Goal: Information Seeking & Learning: Learn about a topic

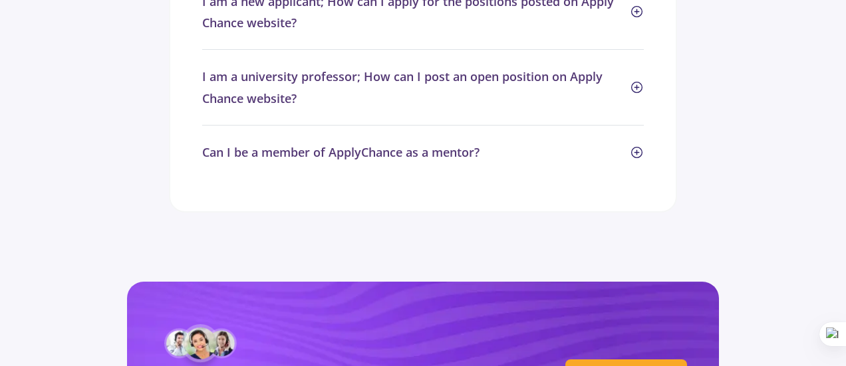
scroll to position [6714, 0]
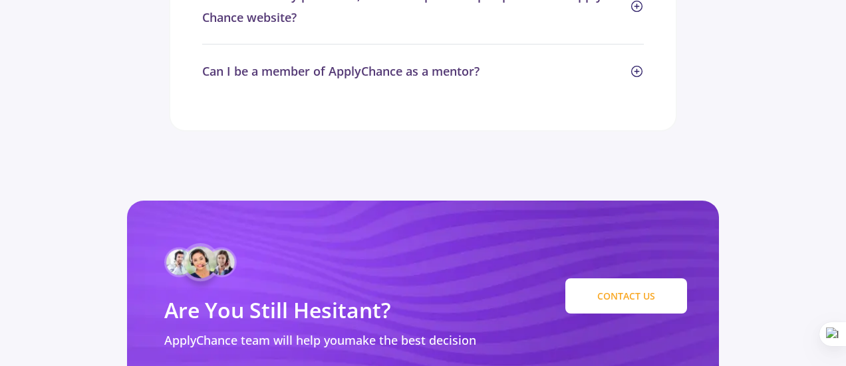
click at [642, 279] on link "CONTACT US" at bounding box center [626, 296] width 122 height 35
click at [616, 279] on link "CONTACT US" at bounding box center [626, 296] width 122 height 35
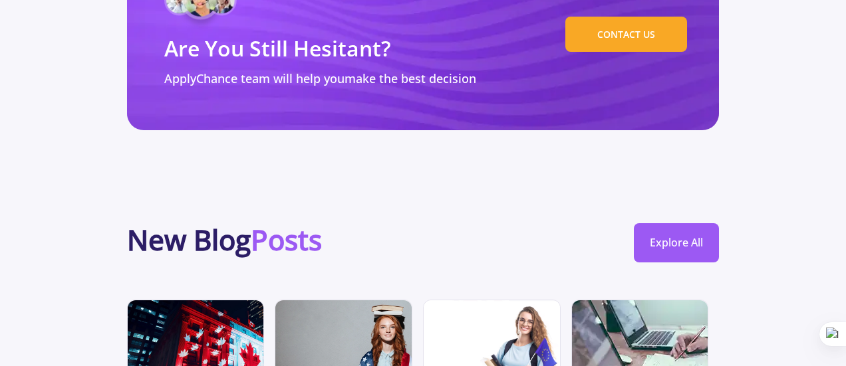
scroll to position [6980, 0]
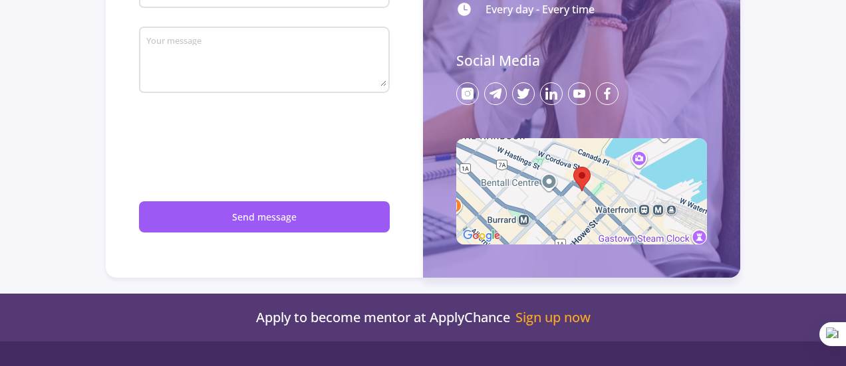
scroll to position [532, 0]
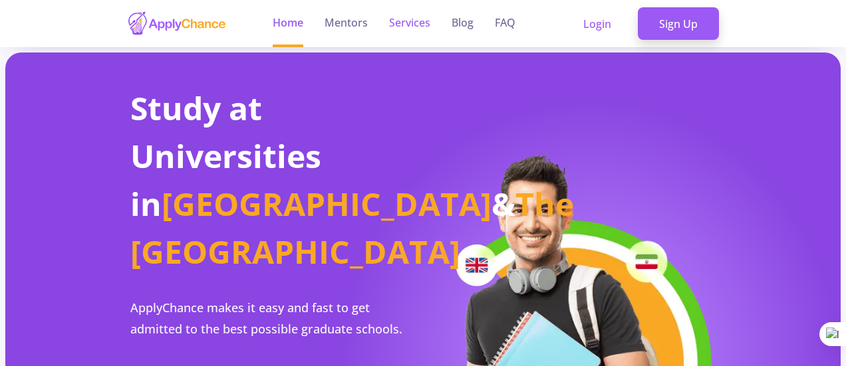
click at [421, 23] on link "Services" at bounding box center [409, 23] width 41 height 47
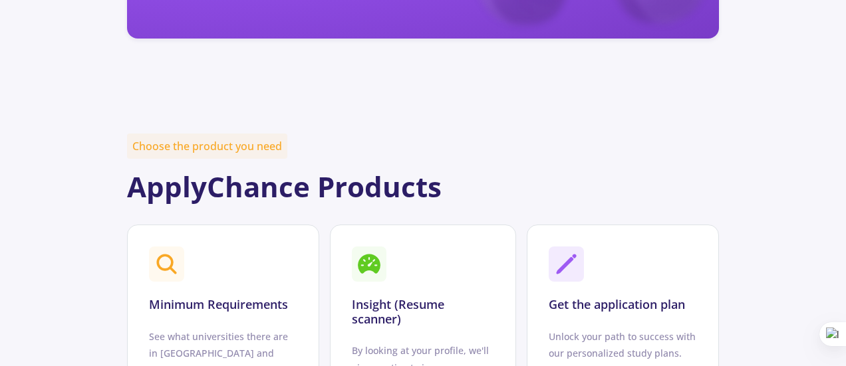
scroll to position [465, 0]
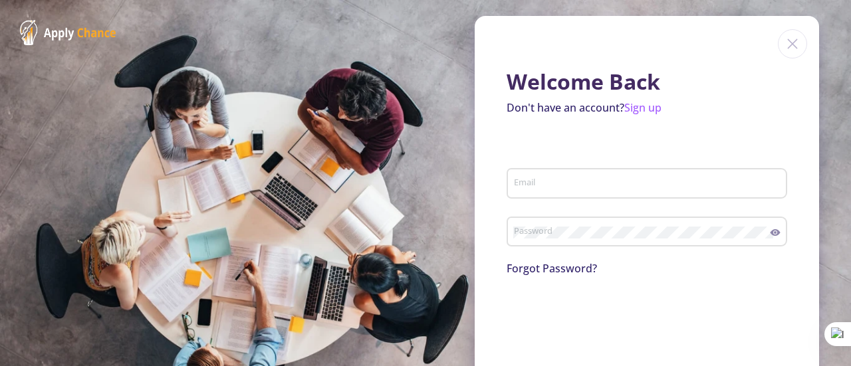
type input "[EMAIL_ADDRESS][DOMAIN_NAME]"
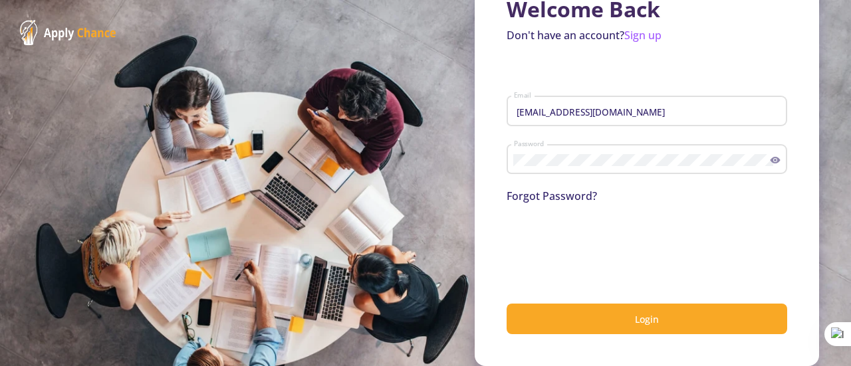
scroll to position [73, 0]
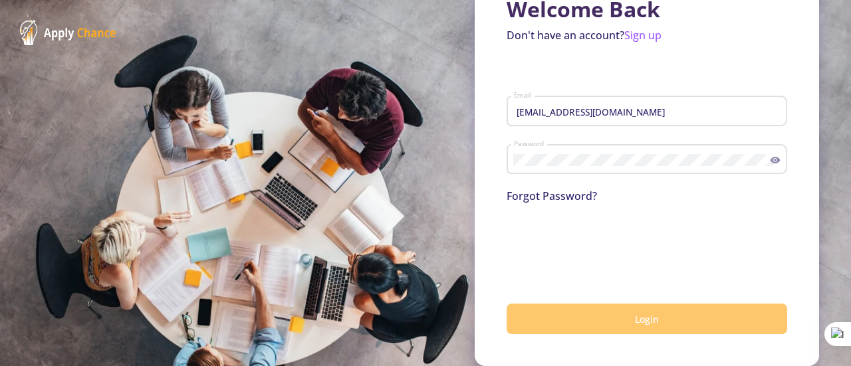
click at [589, 322] on button "Login" at bounding box center [647, 319] width 281 height 31
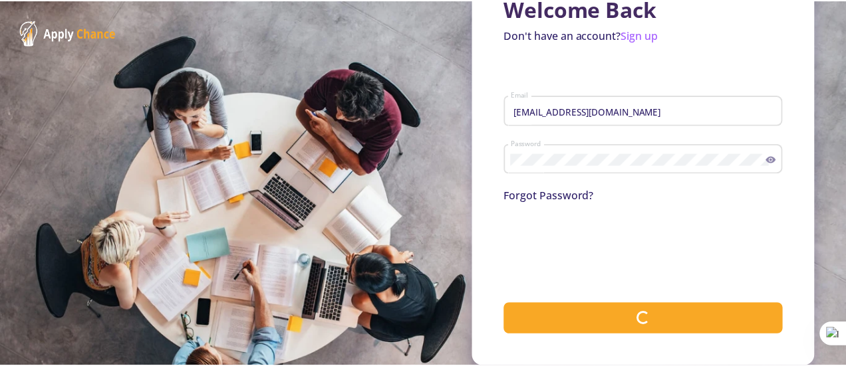
scroll to position [0, 0]
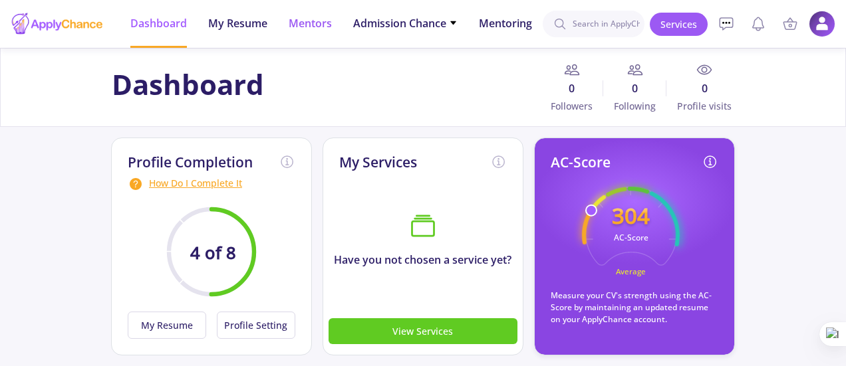
click at [320, 21] on span "Mentors" at bounding box center [310, 23] width 43 height 16
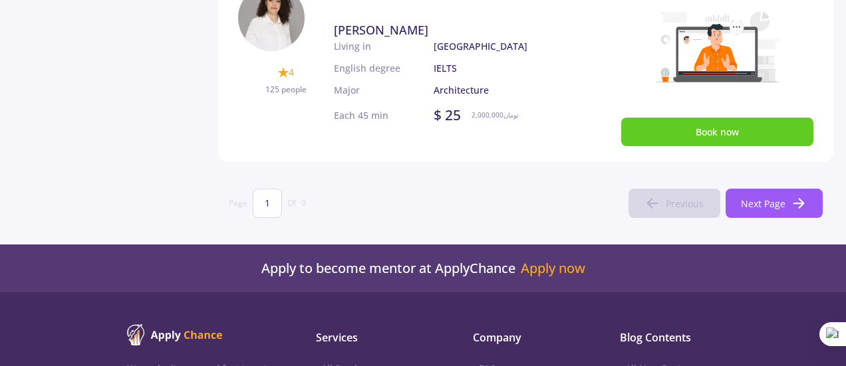
scroll to position [931, 0]
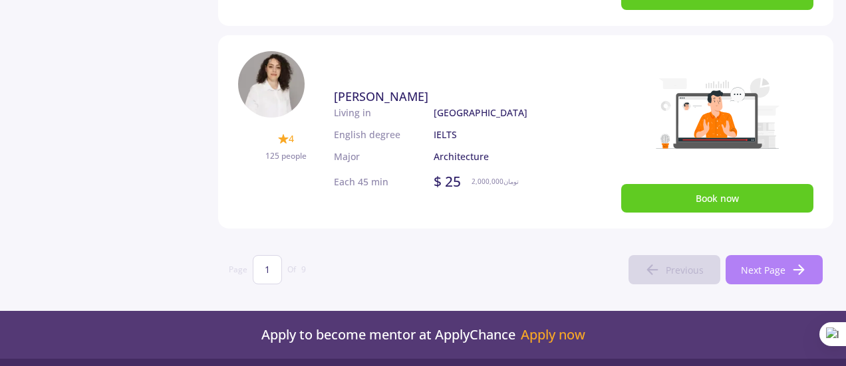
click at [762, 273] on span "Next Page" at bounding box center [763, 270] width 45 height 14
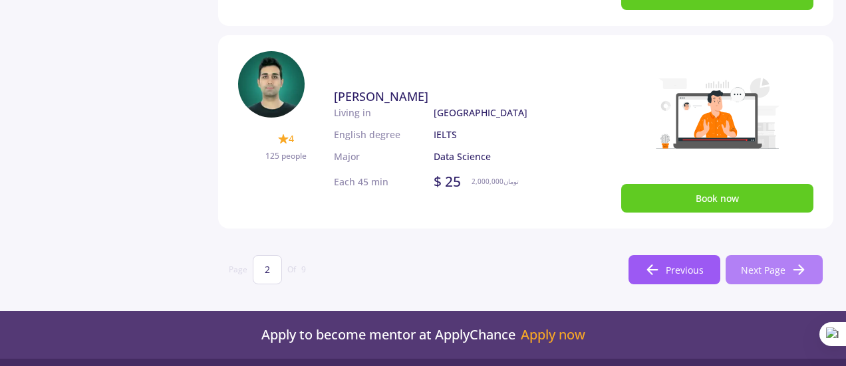
click at [762, 277] on button "Next Page" at bounding box center [773, 269] width 97 height 29
type input "3"
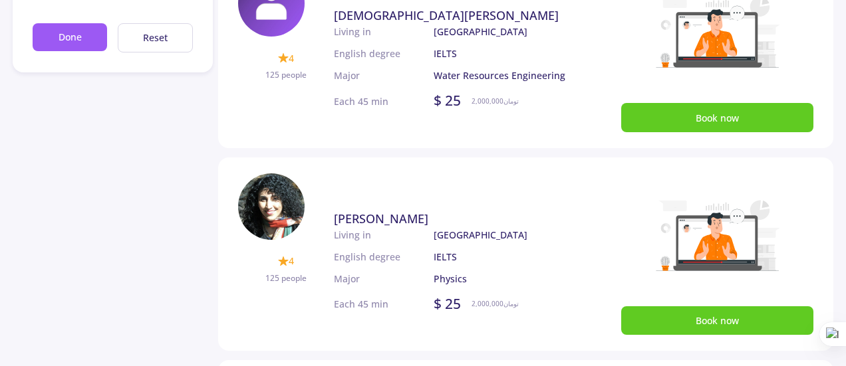
scroll to position [0, 0]
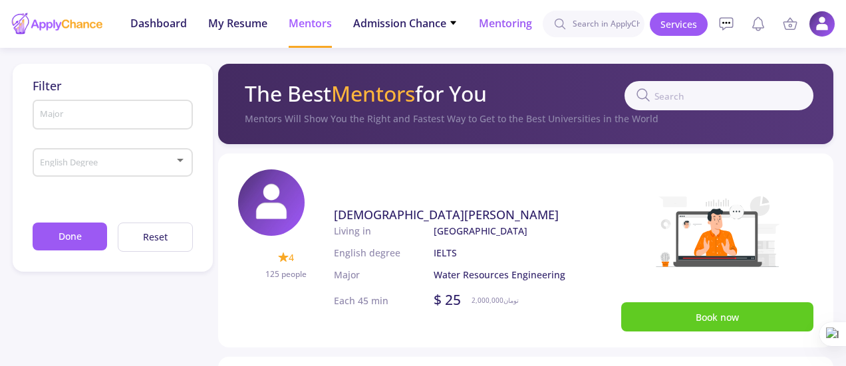
click at [502, 21] on span "Mentoring" at bounding box center [505, 23] width 53 height 16
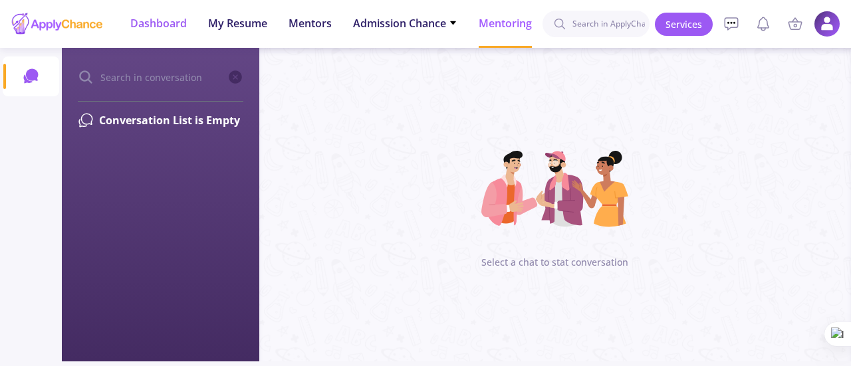
click at [147, 21] on span "Dashboard" at bounding box center [158, 23] width 57 height 16
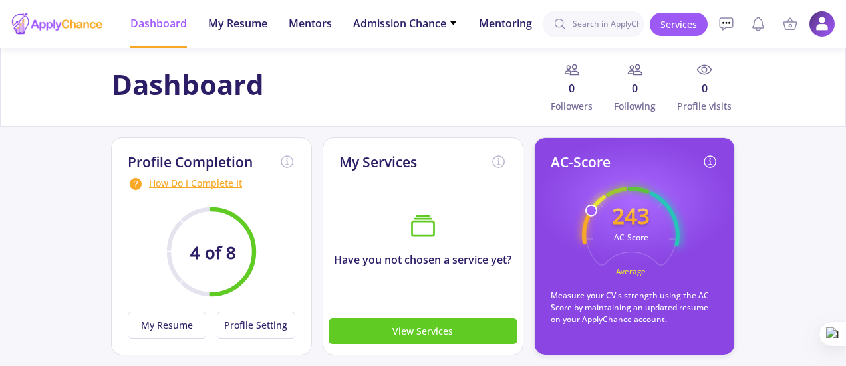
click at [64, 17] on div at bounding box center [57, 23] width 93 height 33
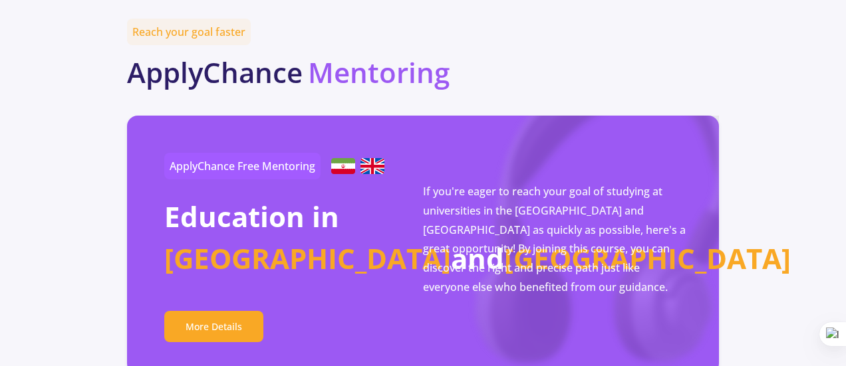
scroll to position [2393, 0]
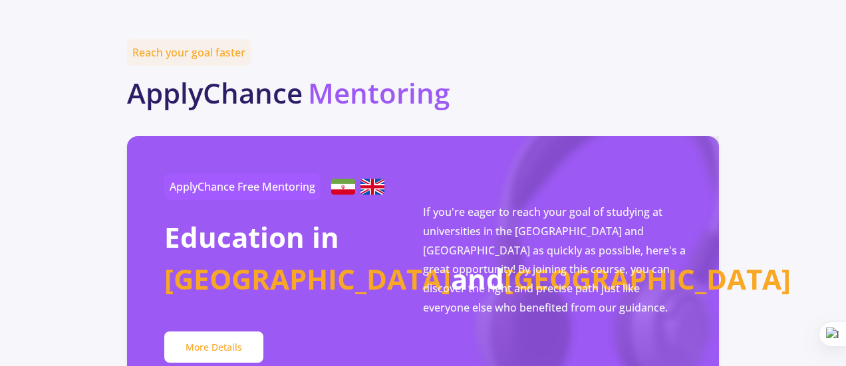
click at [185, 332] on link "More Details" at bounding box center [213, 347] width 99 height 31
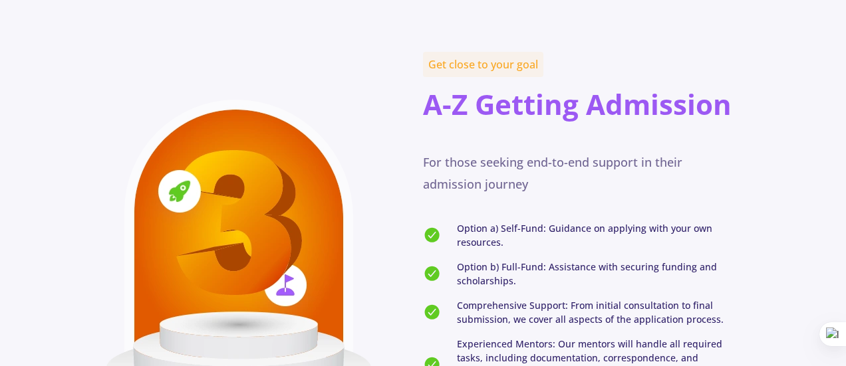
scroll to position [2194, 0]
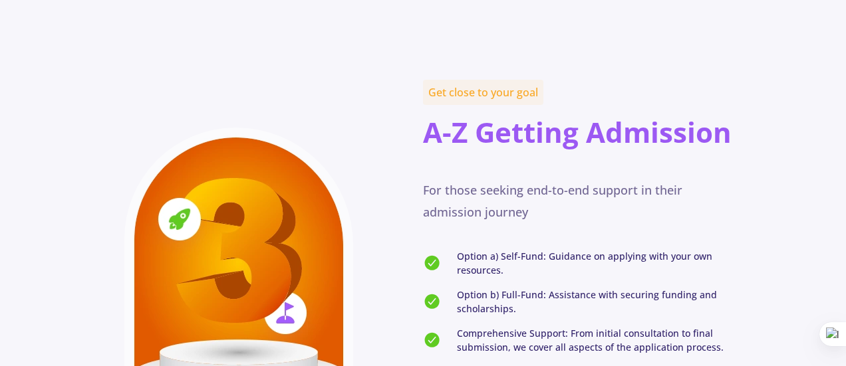
click at [619, 68] on div "Get close to your goal A-Z Getting Admission For those seeking end-to-end suppo…" at bounding box center [423, 297] width 634 height 459
